Goal: Information Seeking & Learning: Learn about a topic

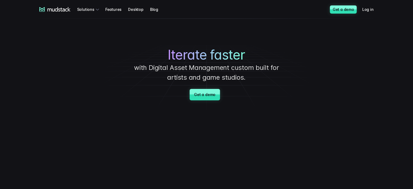
click at [69, 62] on div "Iterate faster with Digital Asset Management custom built for artists and game …" at bounding box center [207, 65] width 380 height 92
click at [95, 8] on div "Solutions" at bounding box center [89, 9] width 24 height 10
click at [87, 8] on div "Solutions" at bounding box center [89, 9] width 24 height 10
click at [98, 9] on div "Solutions" at bounding box center [89, 9] width 24 height 10
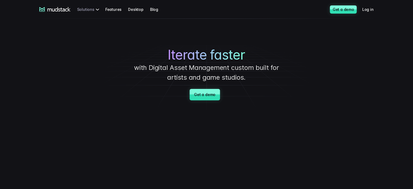
drag, startPoint x: 98, startPoint y: 9, endPoint x: 90, endPoint y: 9, distance: 8.1
click at [95, 9] on div "Solutions" at bounding box center [89, 9] width 24 height 10
click at [82, 9] on div "Solutions" at bounding box center [89, 9] width 24 height 10
click at [51, 10] on icon at bounding box center [54, 9] width 31 height 5
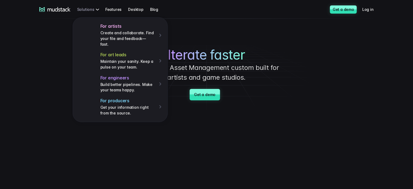
click at [81, 8] on div "For artists Create and collaborate. Find your file and feedback— fast. For art …" at bounding box center [89, 9] width 24 height 10
click at [90, 7] on div "For artists Create and collaborate. Find your file and feedback— fast. For art …" at bounding box center [89, 9] width 24 height 10
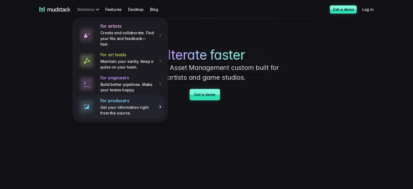
click at [116, 104] on p "Get your information right from the source." at bounding box center [127, 109] width 55 height 11
click at [88, 100] on img at bounding box center [87, 106] width 16 height 16
click at [162, 98] on div "For producers Get your information right from the source." at bounding box center [130, 107] width 61 height 18
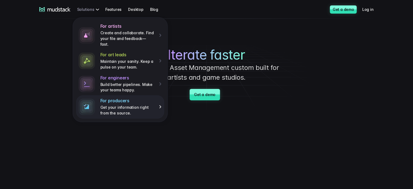
click at [152, 104] on p "Get your information right from the source." at bounding box center [127, 109] width 55 height 11
